Goal: Information Seeking & Learning: Learn about a topic

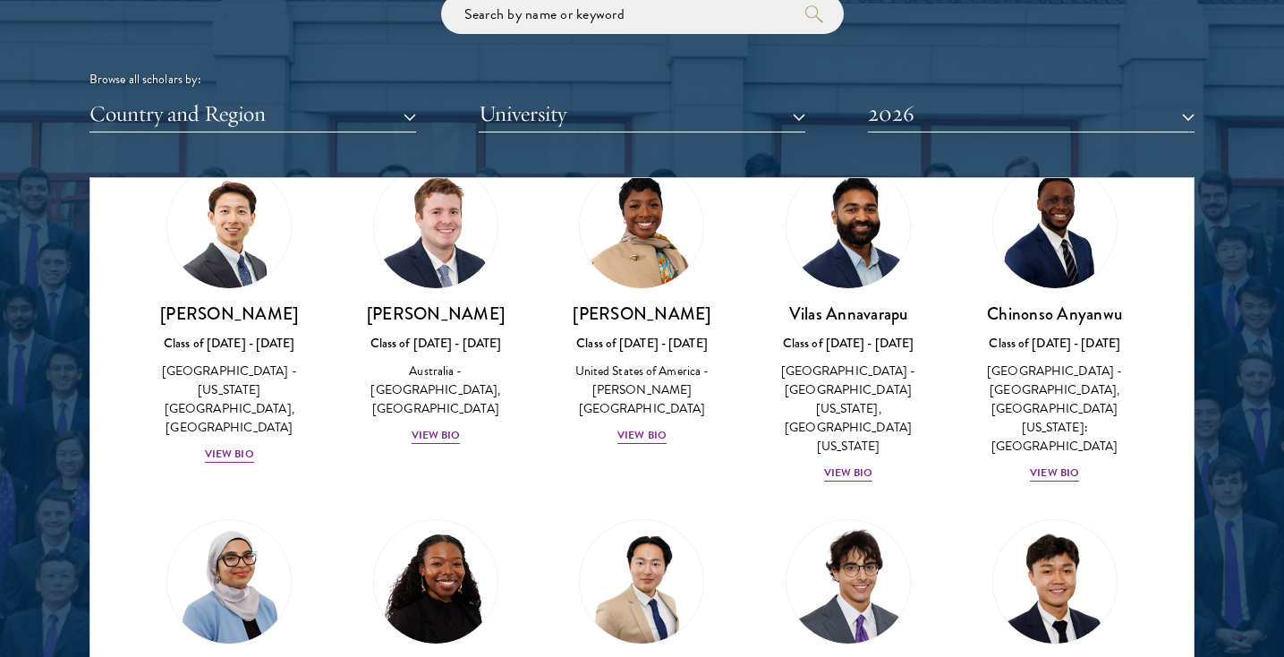
scroll to position [761, 0]
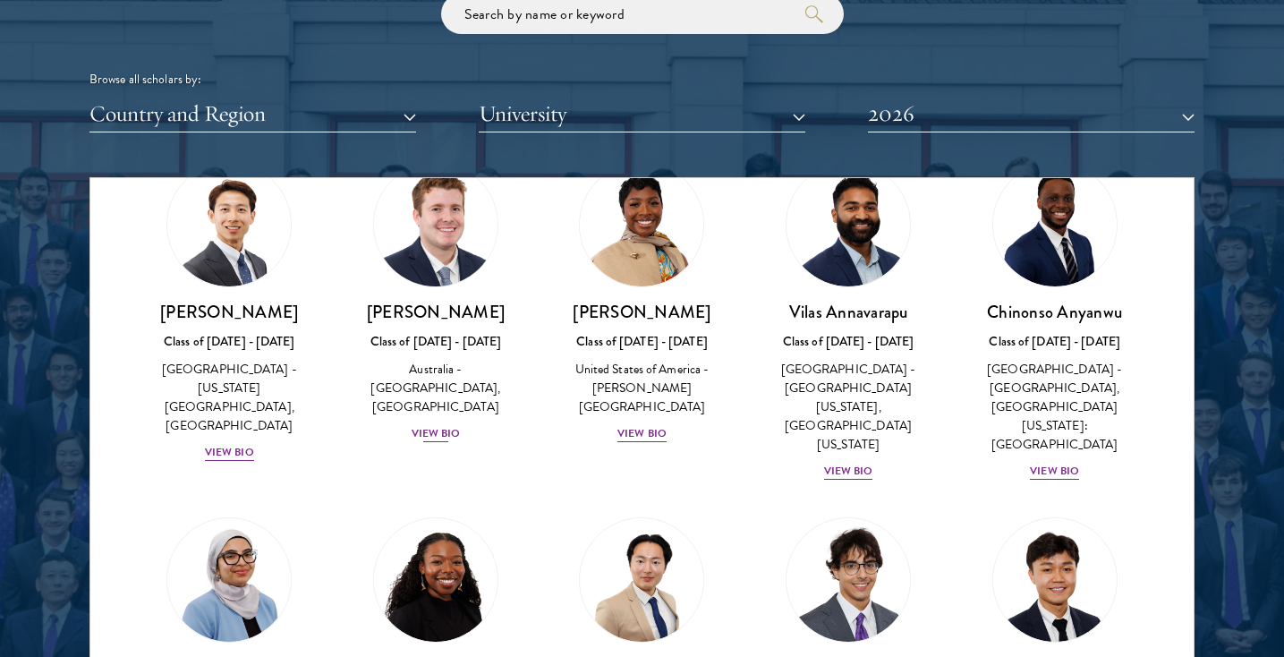
click at [445, 425] on div "View Bio" at bounding box center [436, 433] width 49 height 17
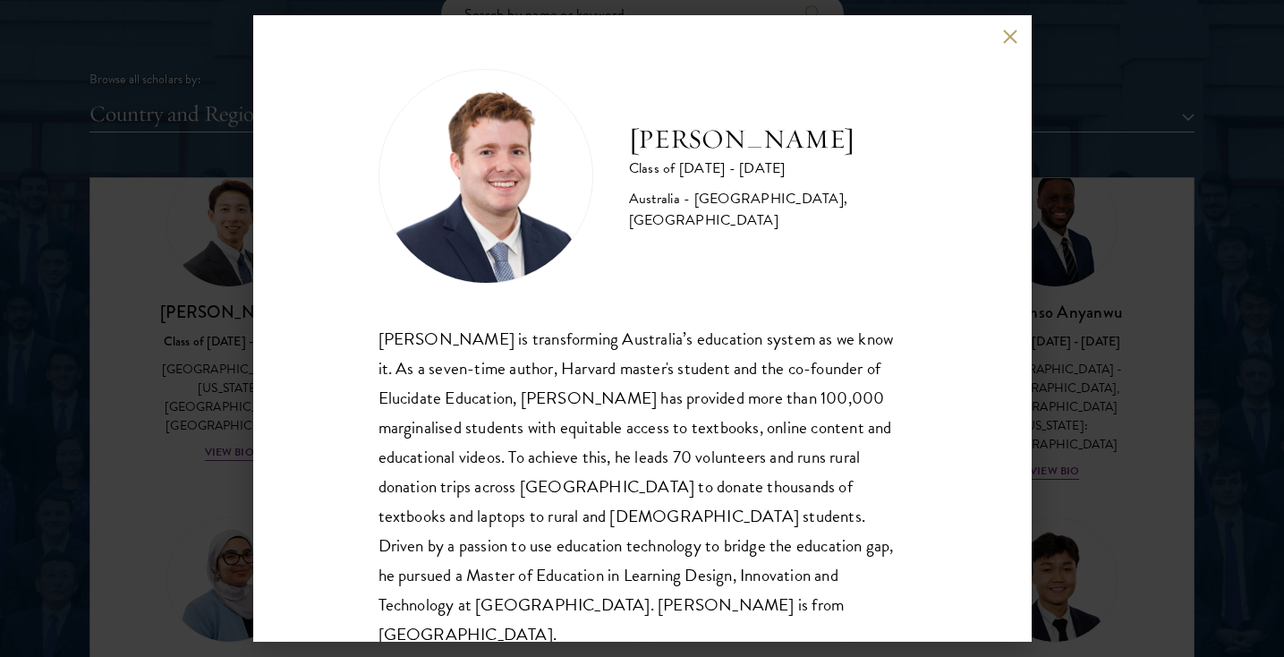
click at [1011, 40] on button at bounding box center [1010, 36] width 15 height 15
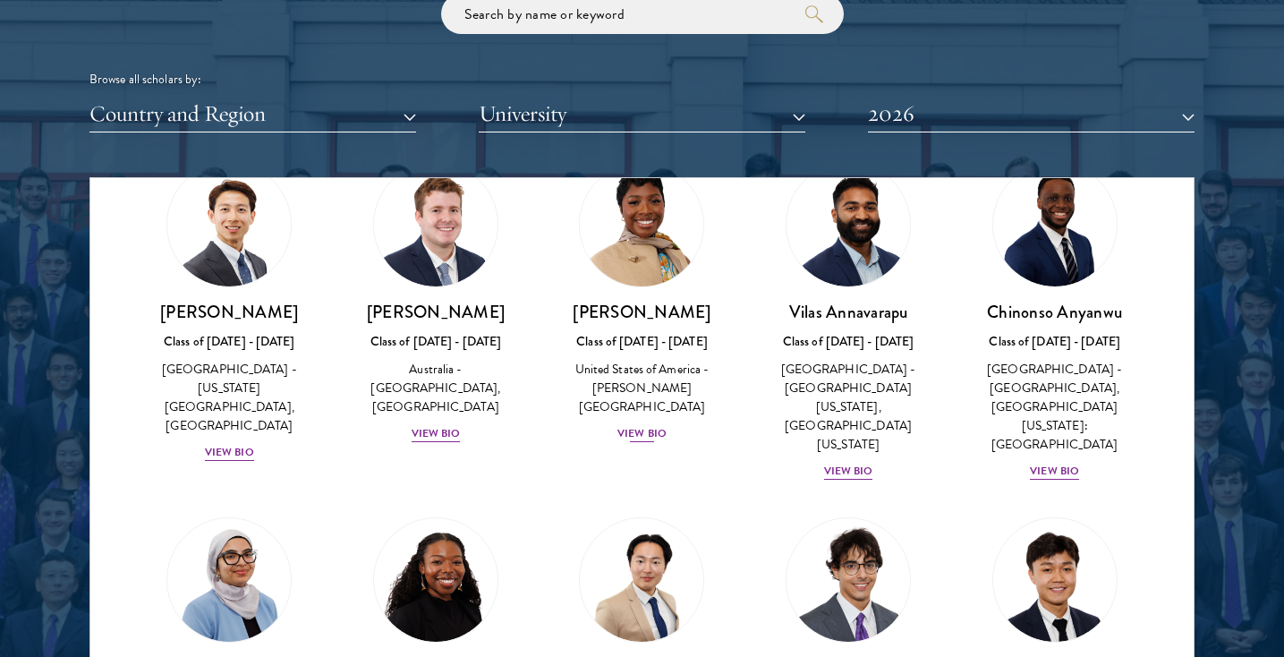
click at [652, 425] on div "View Bio" at bounding box center [641, 433] width 49 height 17
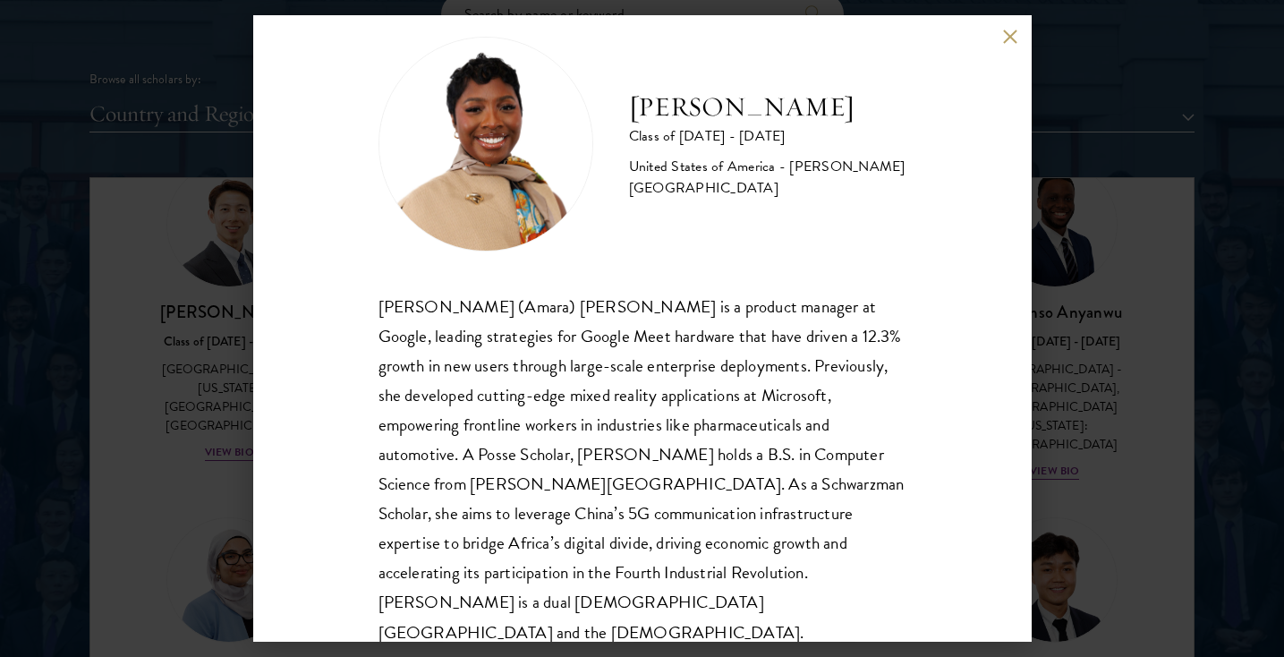
scroll to position [31, 0]
click at [1009, 28] on div "[PERSON_NAME] Class of [DATE] - [DATE] [GEOGRAPHIC_DATA] - [PERSON_NAME][GEOGRA…" at bounding box center [642, 328] width 778 height 626
click at [1014, 35] on button at bounding box center [1010, 36] width 15 height 15
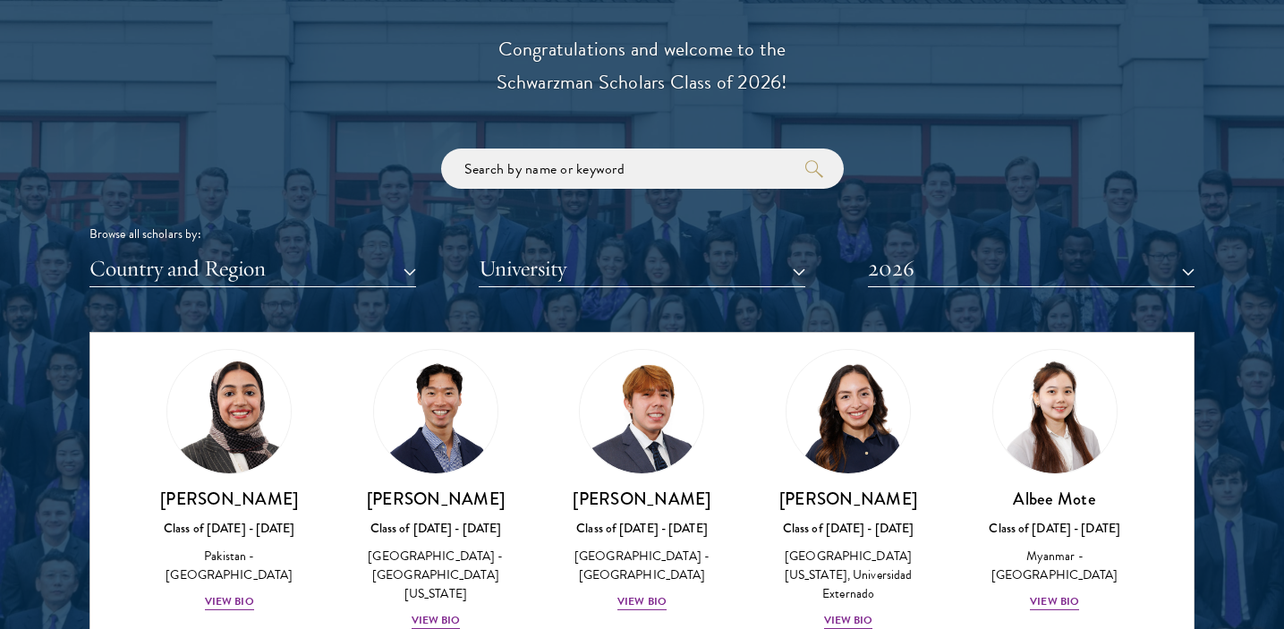
scroll to position [6031, 0]
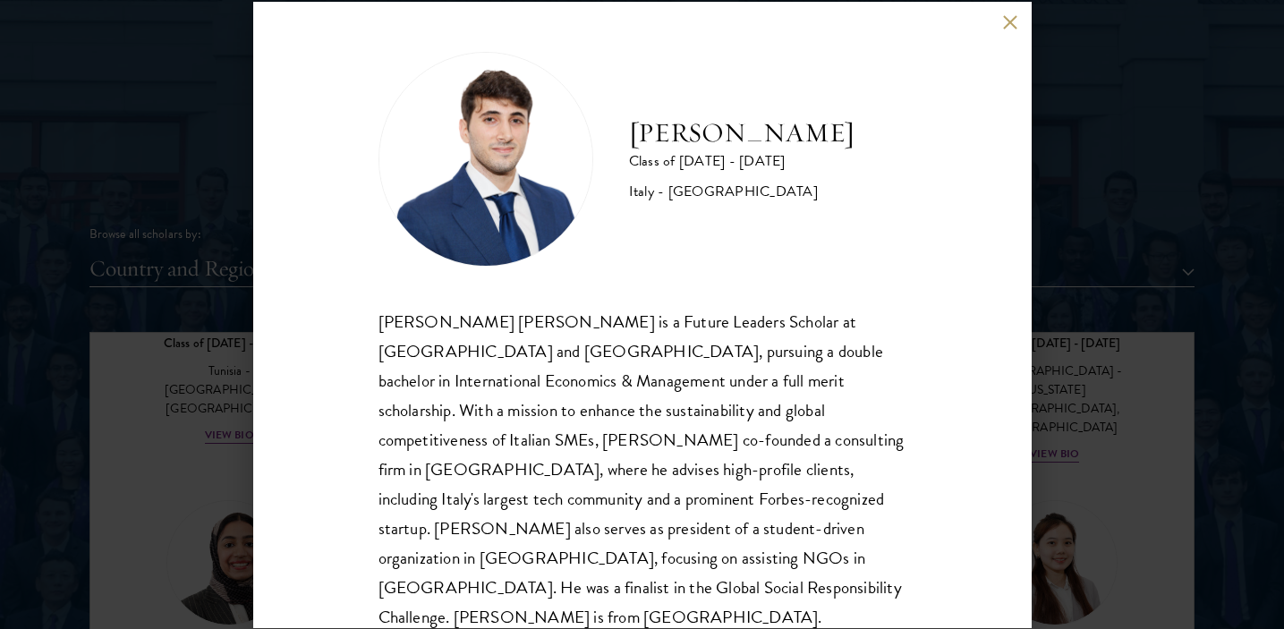
scroll to position [2, 0]
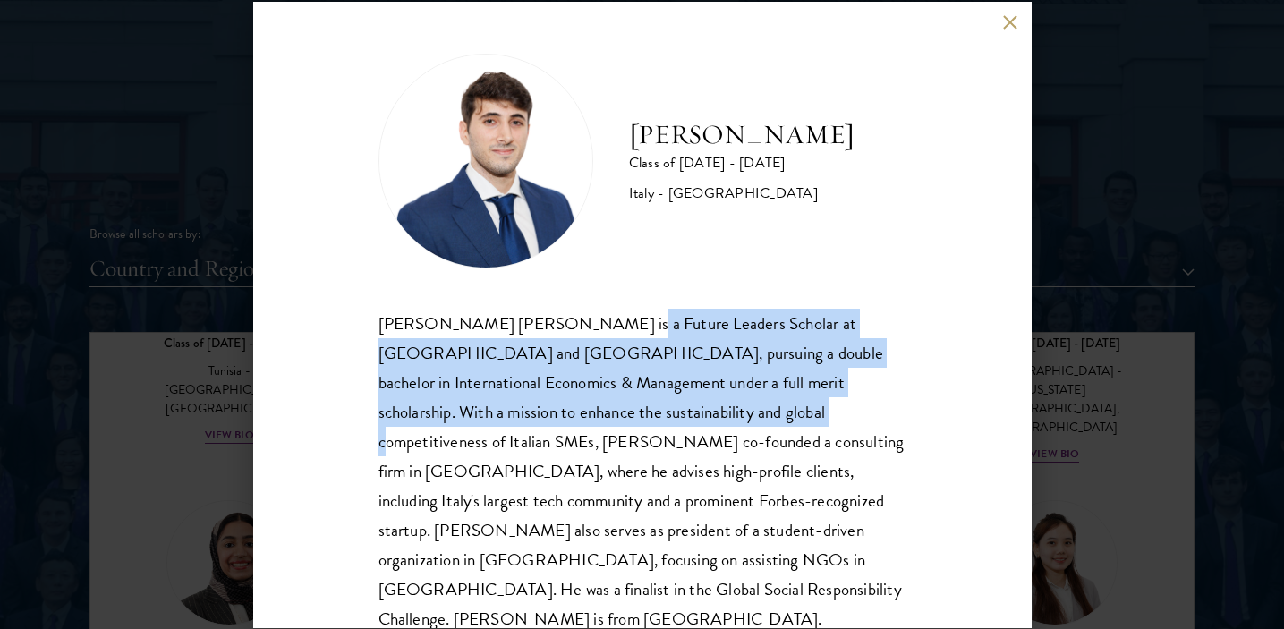
drag, startPoint x: 587, startPoint y: 321, endPoint x: 643, endPoint y: 401, distance: 97.6
click at [643, 401] on div "[PERSON_NAME] [PERSON_NAME] is a Future Leaders Scholar at [GEOGRAPHIC_DATA] an…" at bounding box center [642, 472] width 528 height 326
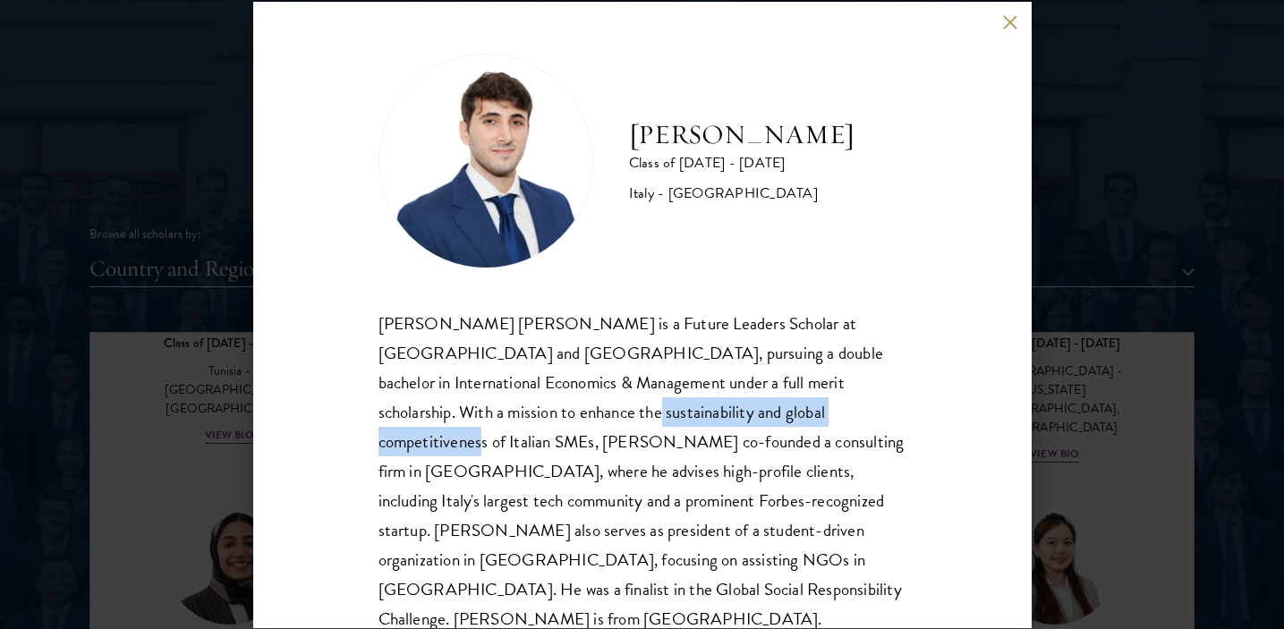
drag, startPoint x: 643, startPoint y: 401, endPoint x: 511, endPoint y: 395, distance: 132.5
click at [511, 395] on div "[PERSON_NAME] [PERSON_NAME] is a Future Leaders Scholar at [GEOGRAPHIC_DATA] an…" at bounding box center [642, 472] width 528 height 326
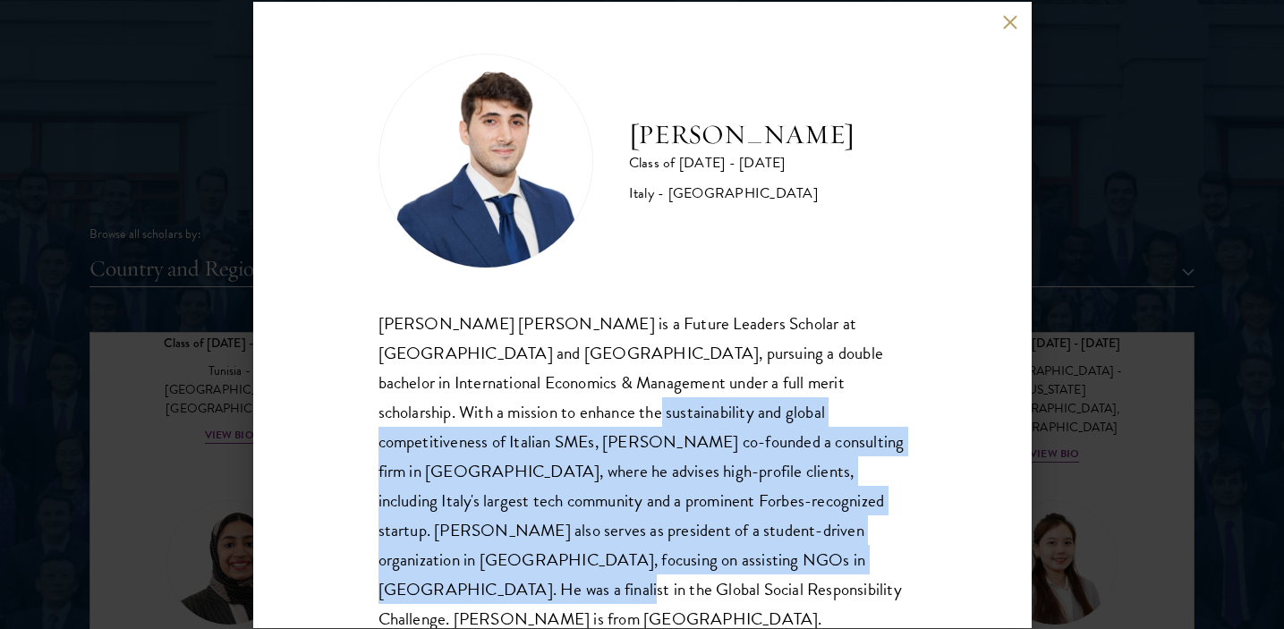
drag, startPoint x: 511, startPoint y: 395, endPoint x: 617, endPoint y: 549, distance: 187.1
click at [617, 549] on div "[PERSON_NAME] [PERSON_NAME] is a Future Leaders Scholar at [GEOGRAPHIC_DATA] an…" at bounding box center [642, 472] width 528 height 326
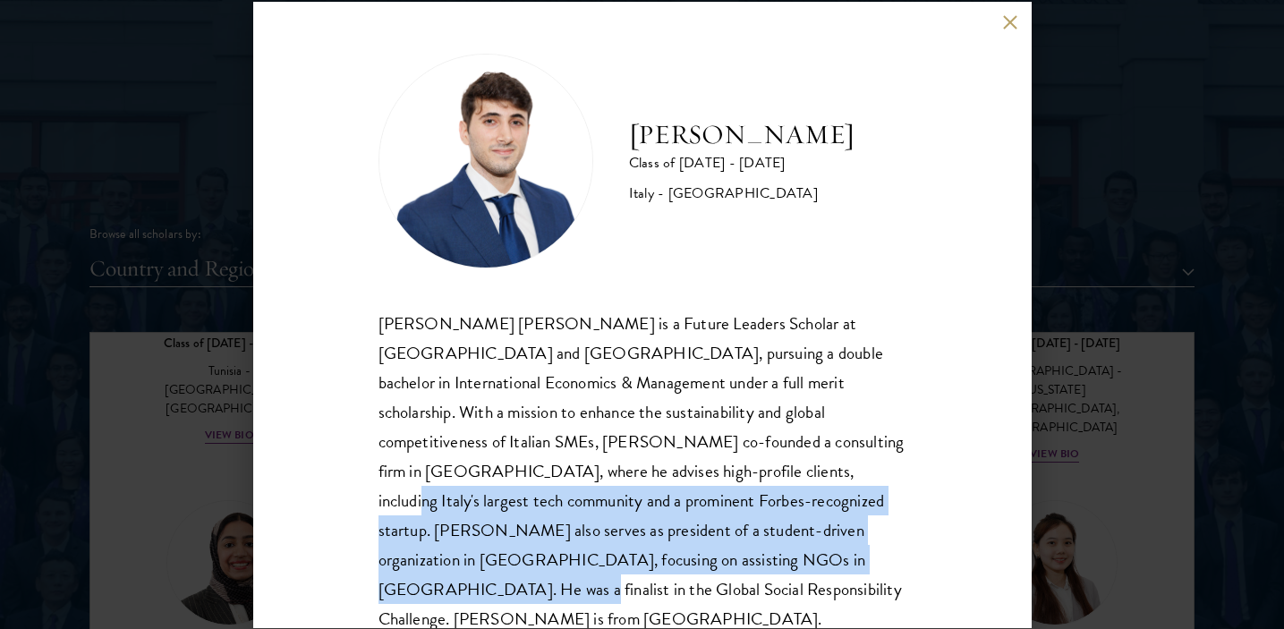
drag, startPoint x: 617, startPoint y: 549, endPoint x: 579, endPoint y: 460, distance: 97.4
click at [579, 460] on div "[PERSON_NAME] [PERSON_NAME] is a Future Leaders Scholar at [GEOGRAPHIC_DATA] an…" at bounding box center [642, 472] width 528 height 326
drag, startPoint x: 579, startPoint y: 460, endPoint x: 770, endPoint y: 542, distance: 208.4
click at [770, 542] on div "[PERSON_NAME] [PERSON_NAME] is a Future Leaders Scholar at [GEOGRAPHIC_DATA] an…" at bounding box center [642, 472] width 528 height 326
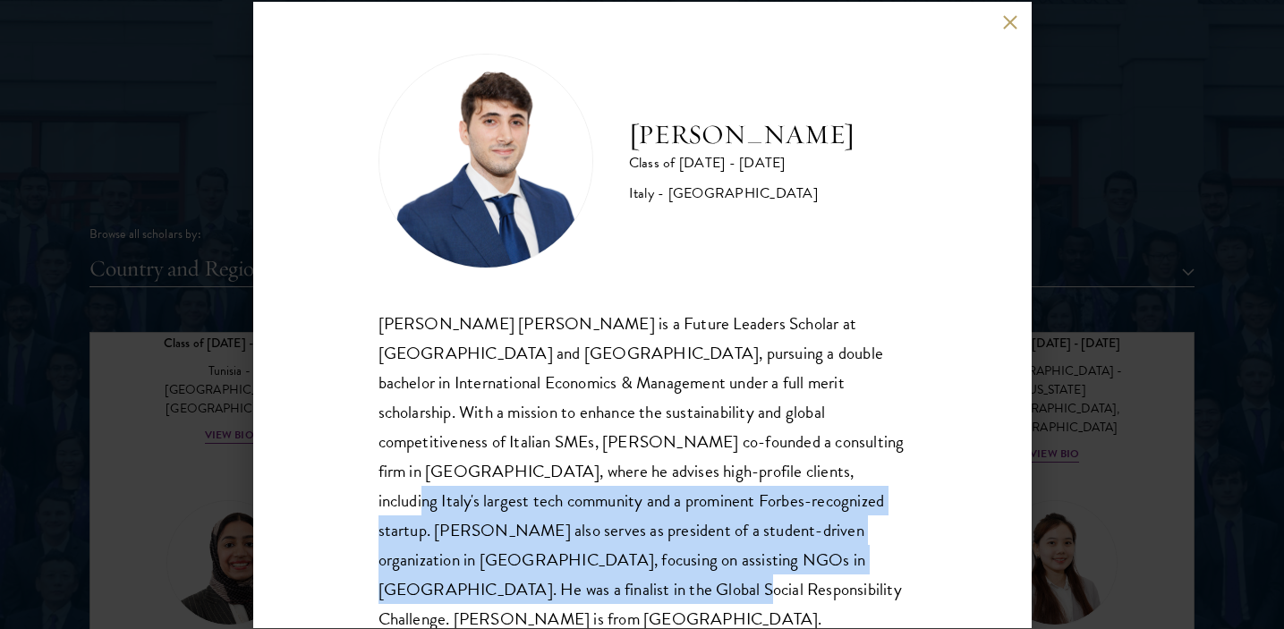
click at [770, 542] on div "[PERSON_NAME] [PERSON_NAME] is a Future Leaders Scholar at [GEOGRAPHIC_DATA] an…" at bounding box center [642, 472] width 528 height 326
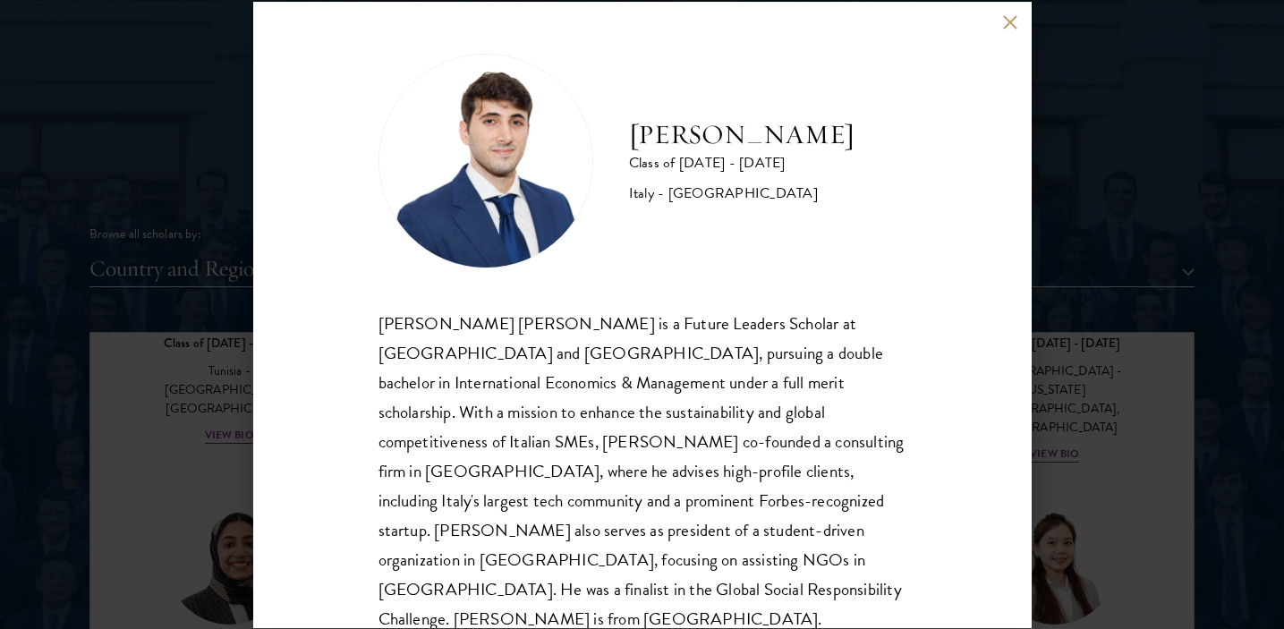
click at [676, 125] on h2 "[PERSON_NAME]" at bounding box center [741, 135] width 225 height 36
drag, startPoint x: 678, startPoint y: 125, endPoint x: 758, endPoint y: 132, distance: 79.9
click at [758, 132] on h2 "[PERSON_NAME]" at bounding box center [741, 135] width 225 height 36
copy h2 "[PERSON_NAME]"
click at [1016, 21] on button at bounding box center [1010, 22] width 15 height 15
